Goal: Obtain resource: Download file/media

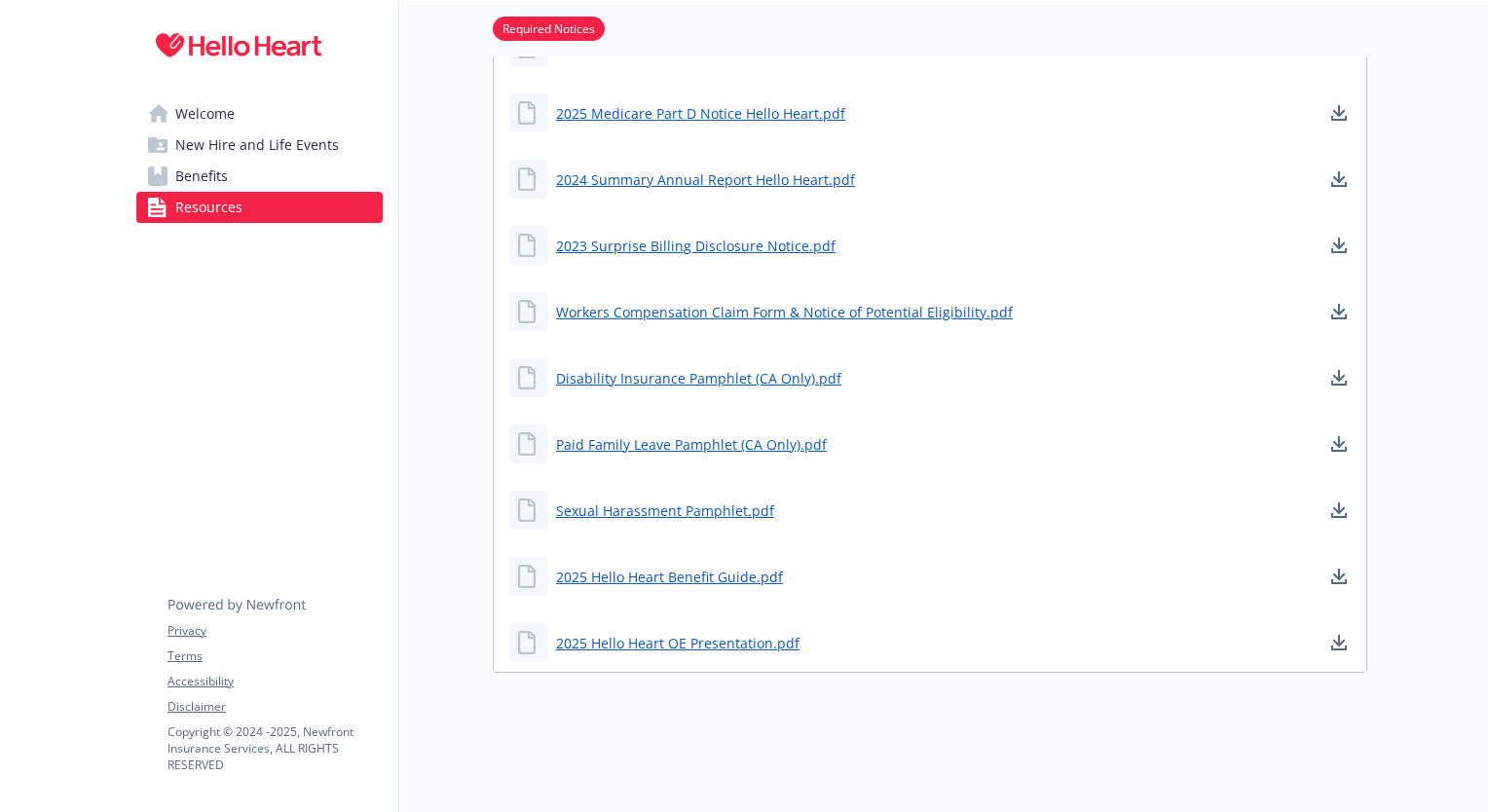
scroll to position [782, 0]
click at [674, 564] on link "2025 Hello Heart Benefit Guide.pdf" at bounding box center [671, 575] width 231 height 25
click at [631, 631] on link "2025 Hello Heart OE Presentation.pdf" at bounding box center [679, 643] width 247 height 25
click at [710, 167] on link "2024 Summary Annual Report Hello Heart.pdf" at bounding box center [707, 178] width 303 height 25
